Goal: Find specific page/section: Find specific page/section

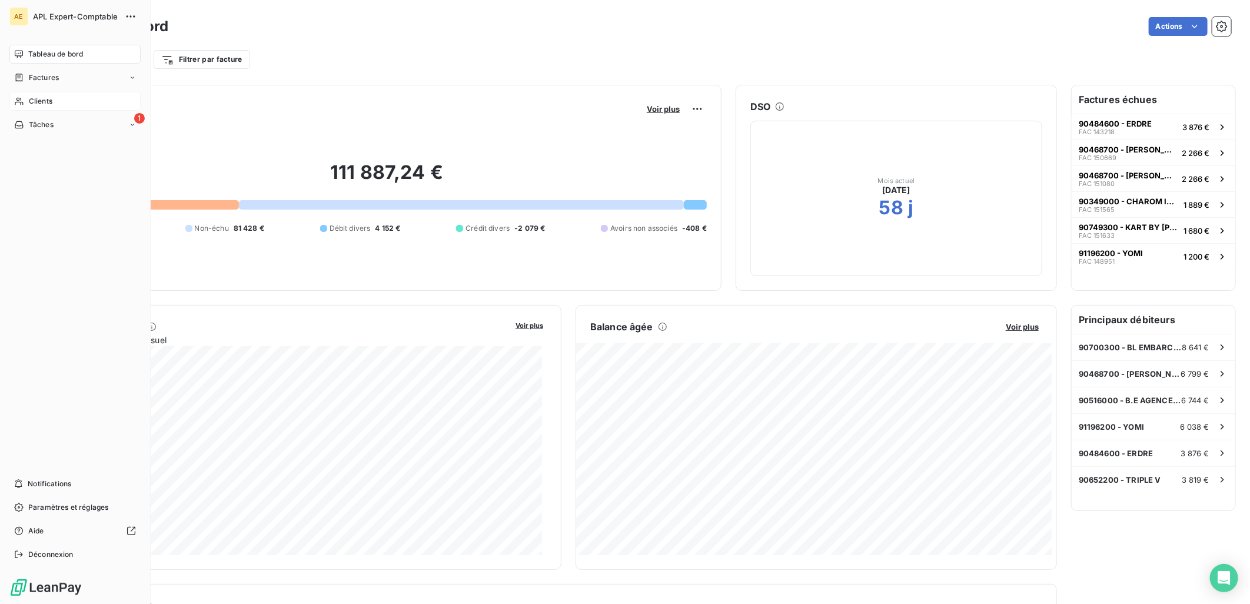
click at [32, 102] on span "Clients" at bounding box center [41, 101] width 24 height 11
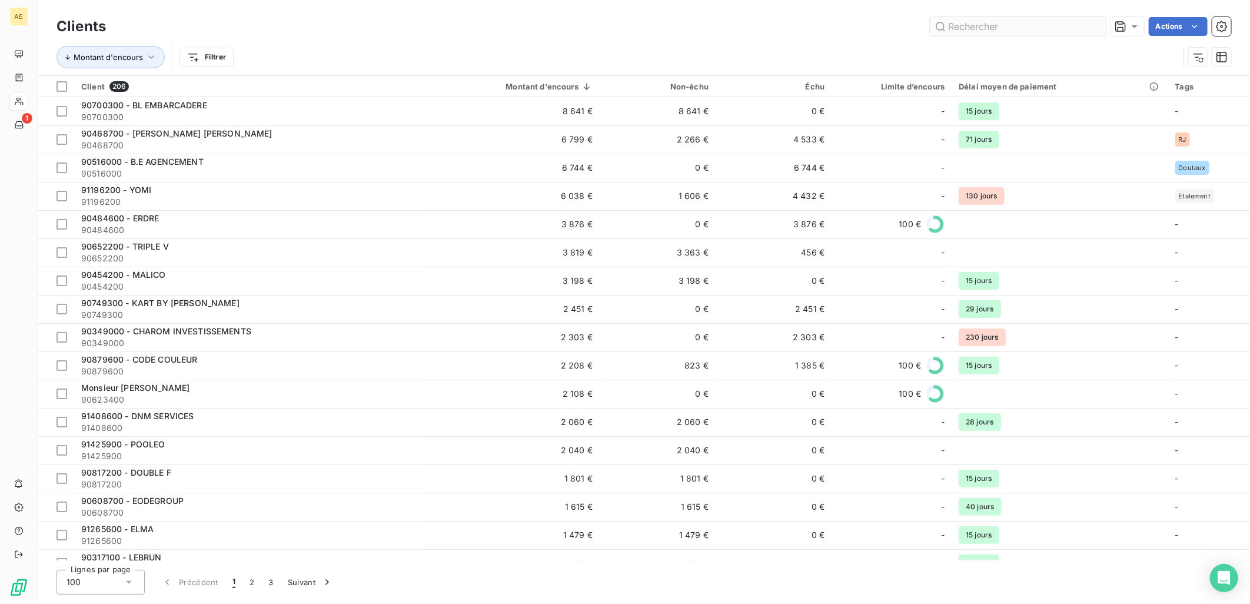
click at [985, 25] on input "text" at bounding box center [1018, 26] width 177 height 19
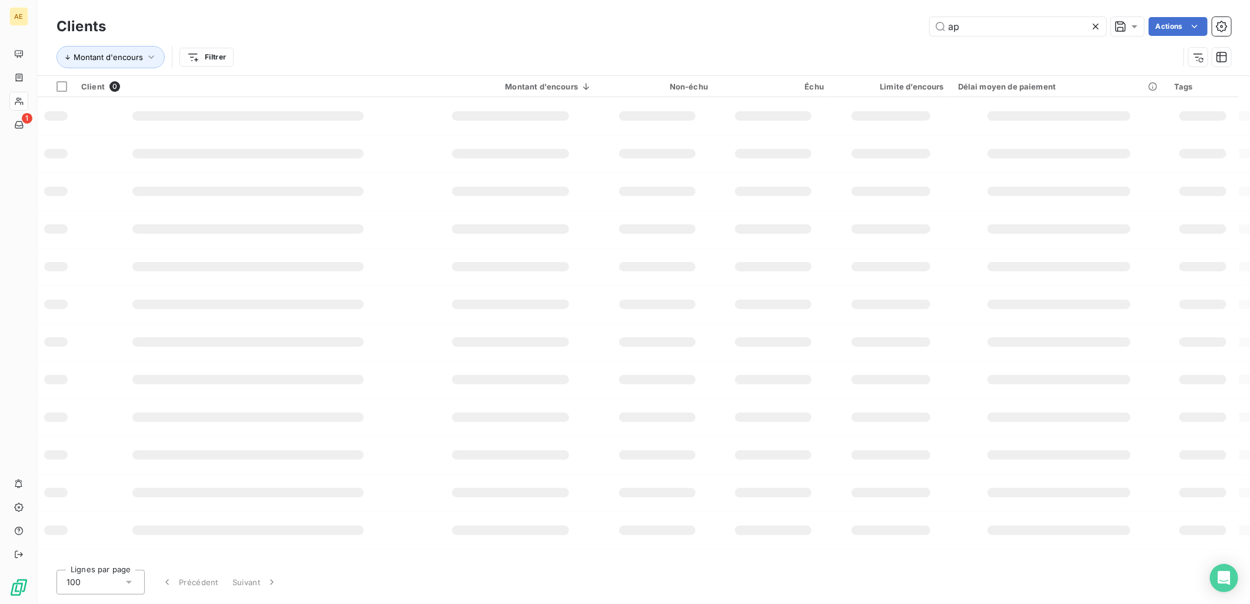
type input "a"
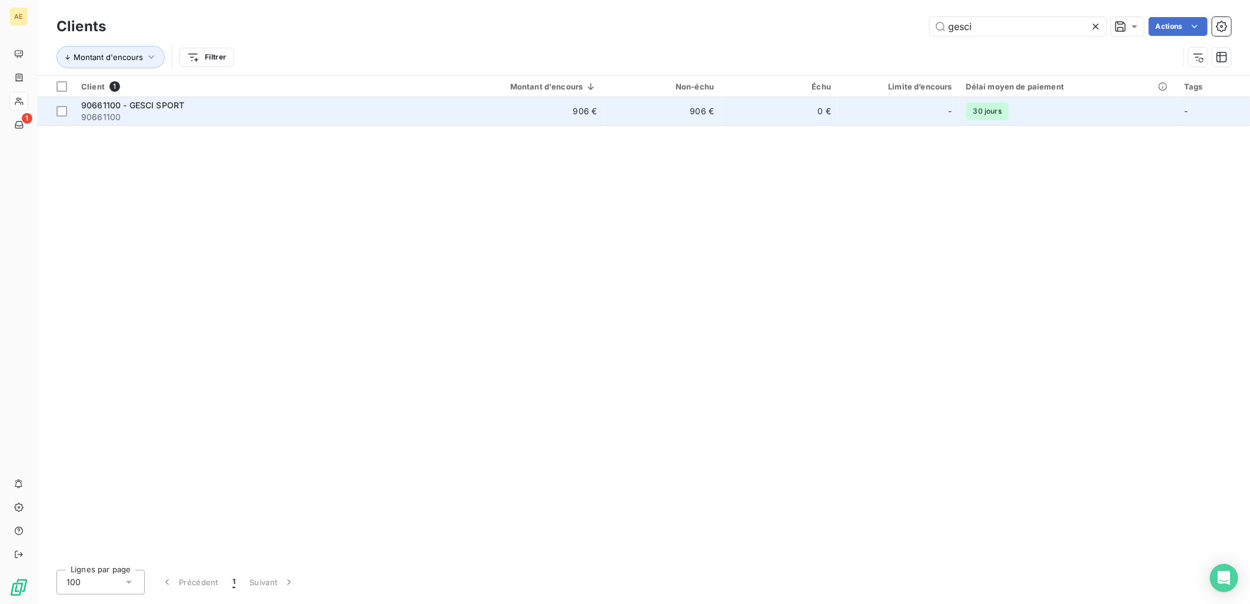
type input "gesci"
click at [164, 112] on span "90661100" at bounding box center [249, 117] width 337 height 12
